Goal: Task Accomplishment & Management: Use online tool/utility

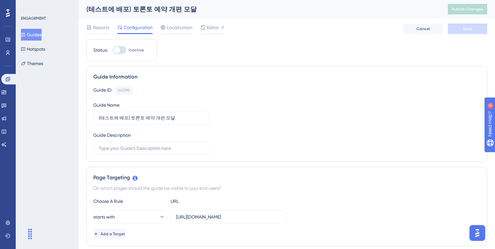
click at [32, 35] on button "Guides" at bounding box center [31, 35] width 21 height 12
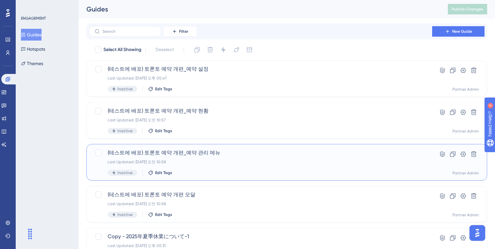
click at [227, 157] on div "(테스트에 배포) 토론토 예약 개편_예약 관리 메뉴 Last Updated: 2025년 8월 11일 오전 10:58 Inactive Edit …" at bounding box center [261, 162] width 306 height 27
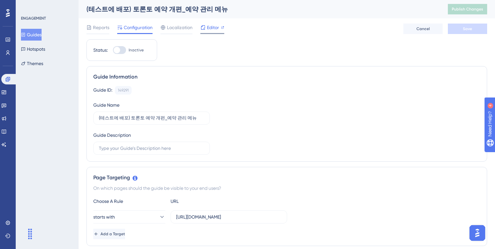
click at [206, 26] on div "Editor" at bounding box center [212, 28] width 24 height 8
click at [30, 38] on button "Guides" at bounding box center [31, 35] width 21 height 12
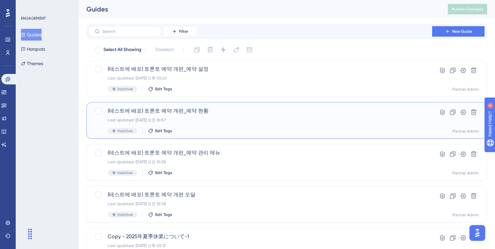
click at [248, 115] on span "(테스트에 배포) 토론토 예약 개편_예약 현황" at bounding box center [261, 111] width 306 height 8
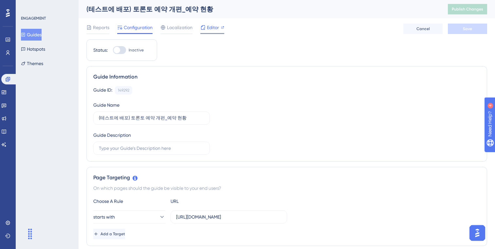
click at [219, 28] on div "Editor" at bounding box center [212, 28] width 24 height 8
